Goal: Share content: Share content

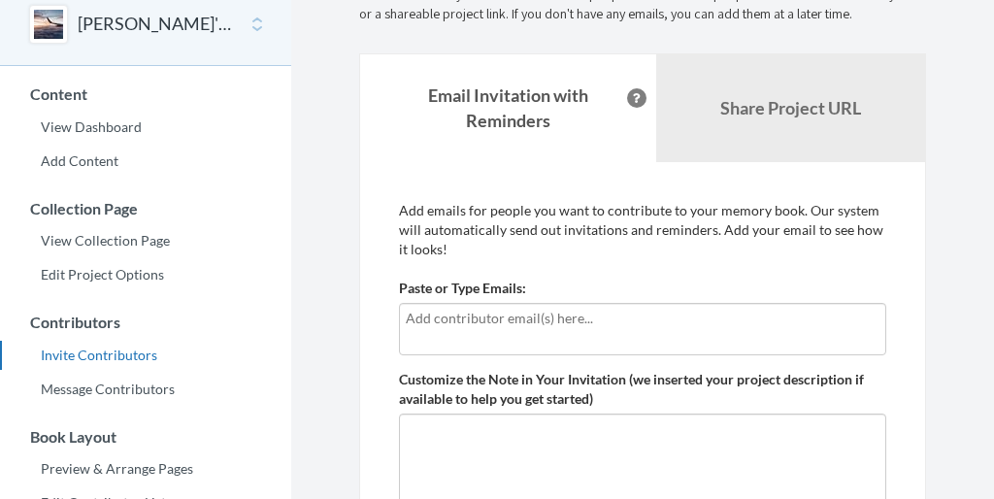
scroll to position [96, 0]
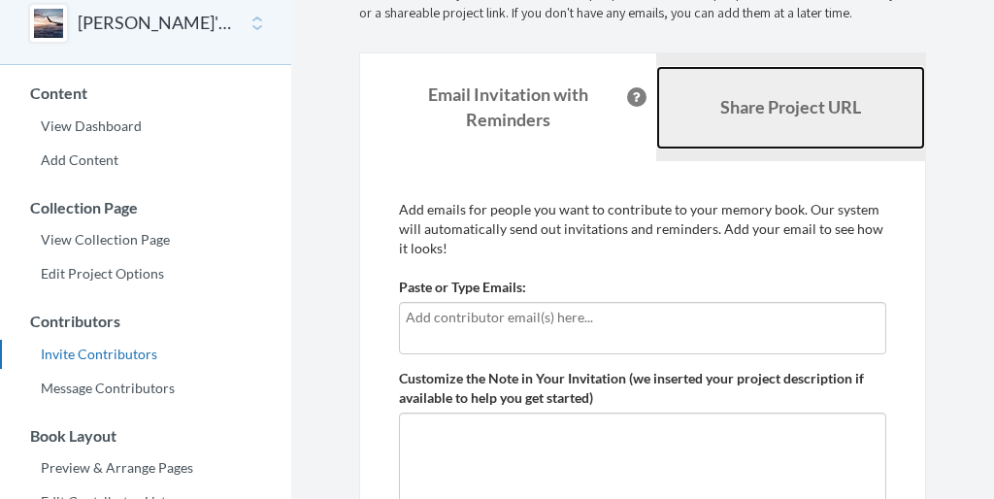
click at [776, 122] on link "Share Project URL" at bounding box center [790, 107] width 269 height 83
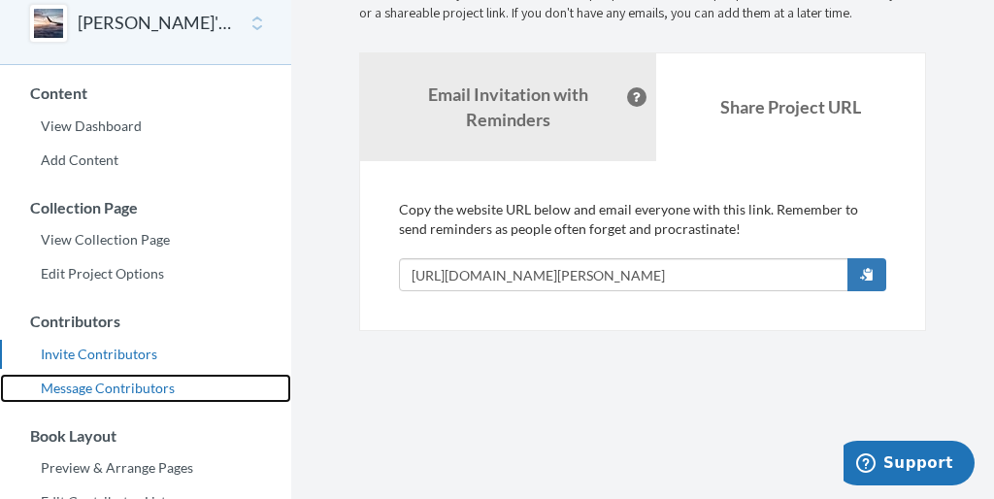
click at [100, 383] on link "Message Contributors" at bounding box center [145, 388] width 291 height 29
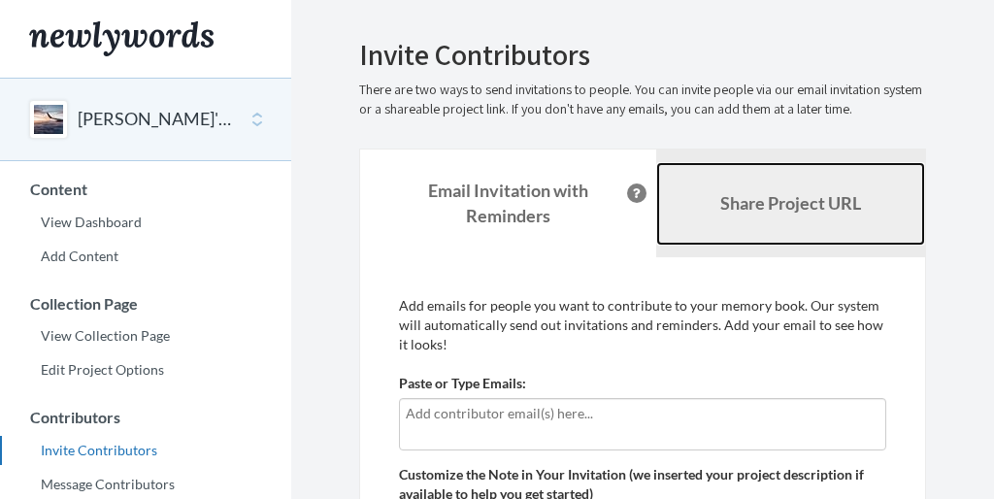
click at [789, 194] on b "Share Project URL" at bounding box center [790, 202] width 141 height 21
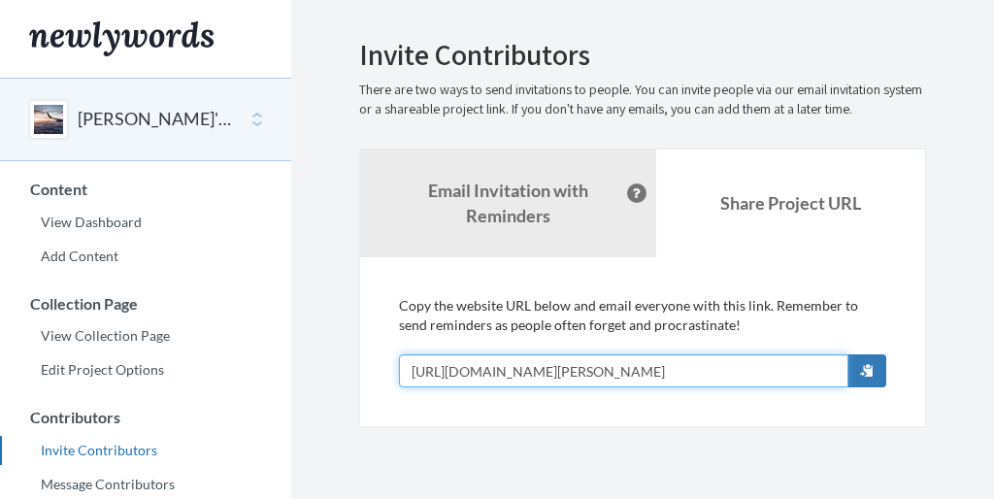
click at [665, 370] on input "[URL][DOMAIN_NAME][PERSON_NAME]" at bounding box center [623, 370] width 449 height 33
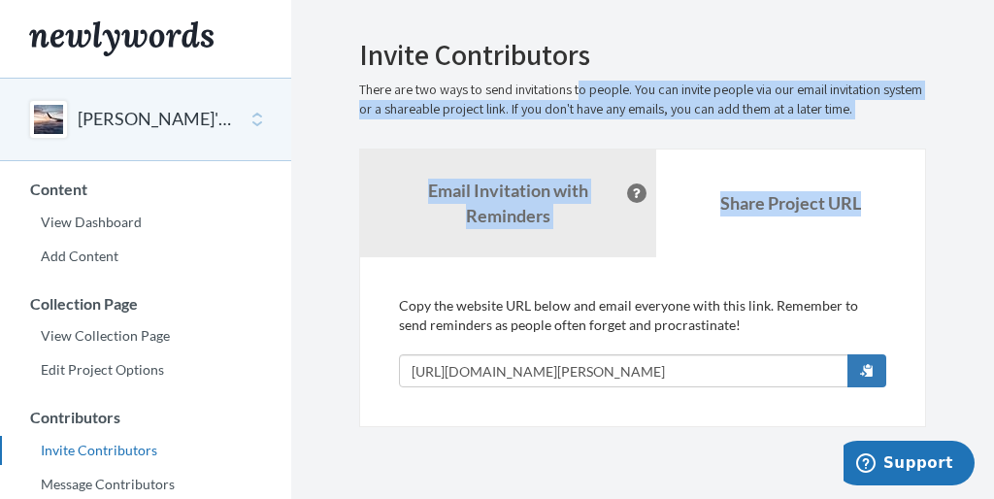
drag, startPoint x: 543, startPoint y: 92, endPoint x: 883, endPoint y: 124, distance: 342.2
click at [883, 124] on div "Emails have been sent! Invite Contributors There are two ways to send invitatio…" at bounding box center [642, 233] width 567 height 388
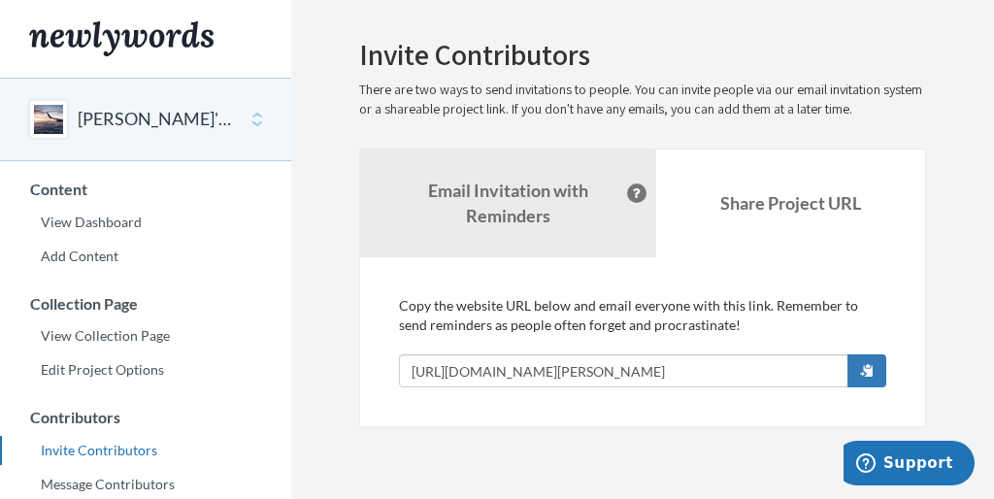
click at [883, 124] on div "Emails have been sent! Invite Contributors There are two ways to send invitatio…" at bounding box center [642, 233] width 567 height 388
